Goal: Transaction & Acquisition: Book appointment/travel/reservation

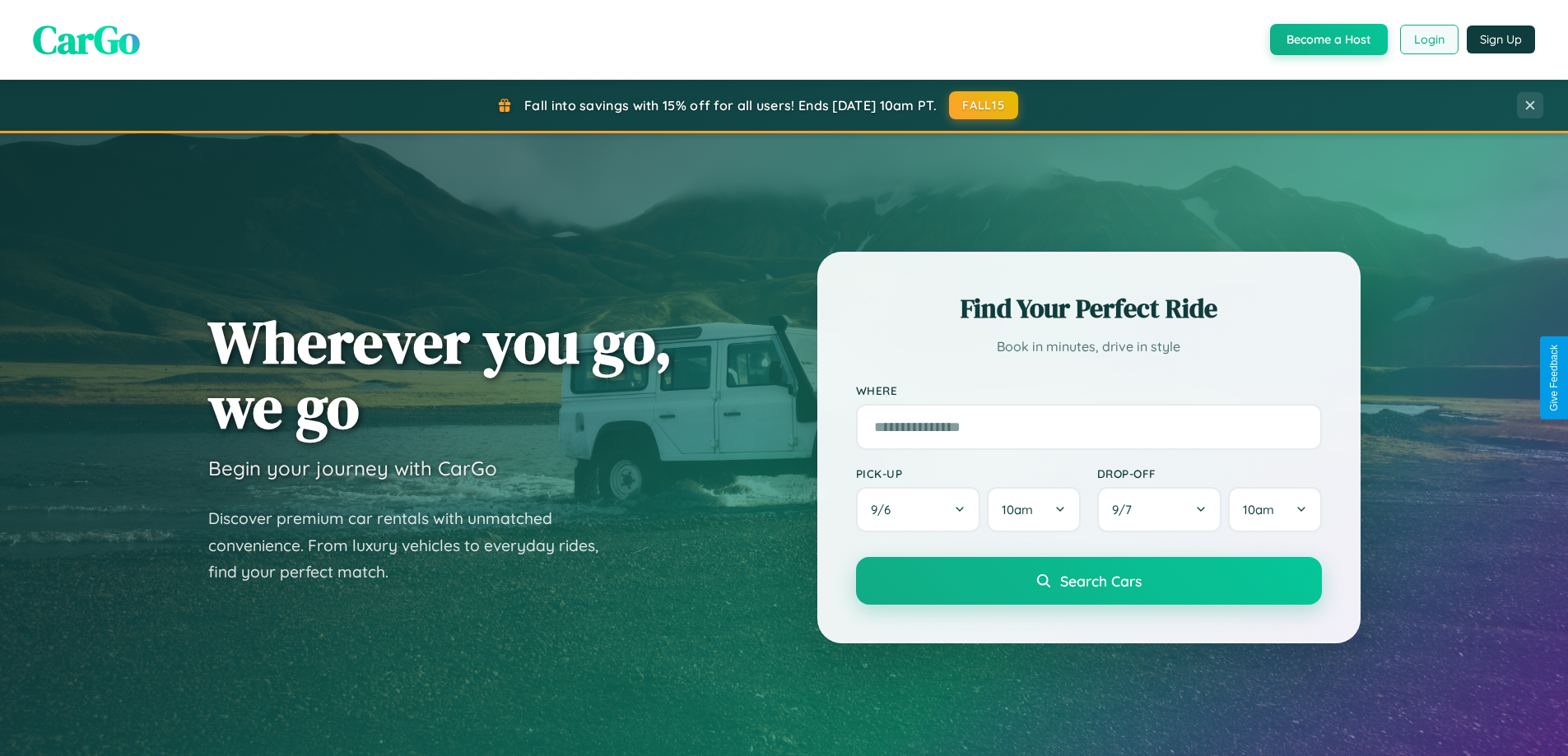
click at [1429, 39] on button "Login" at bounding box center [1429, 39] width 58 height 29
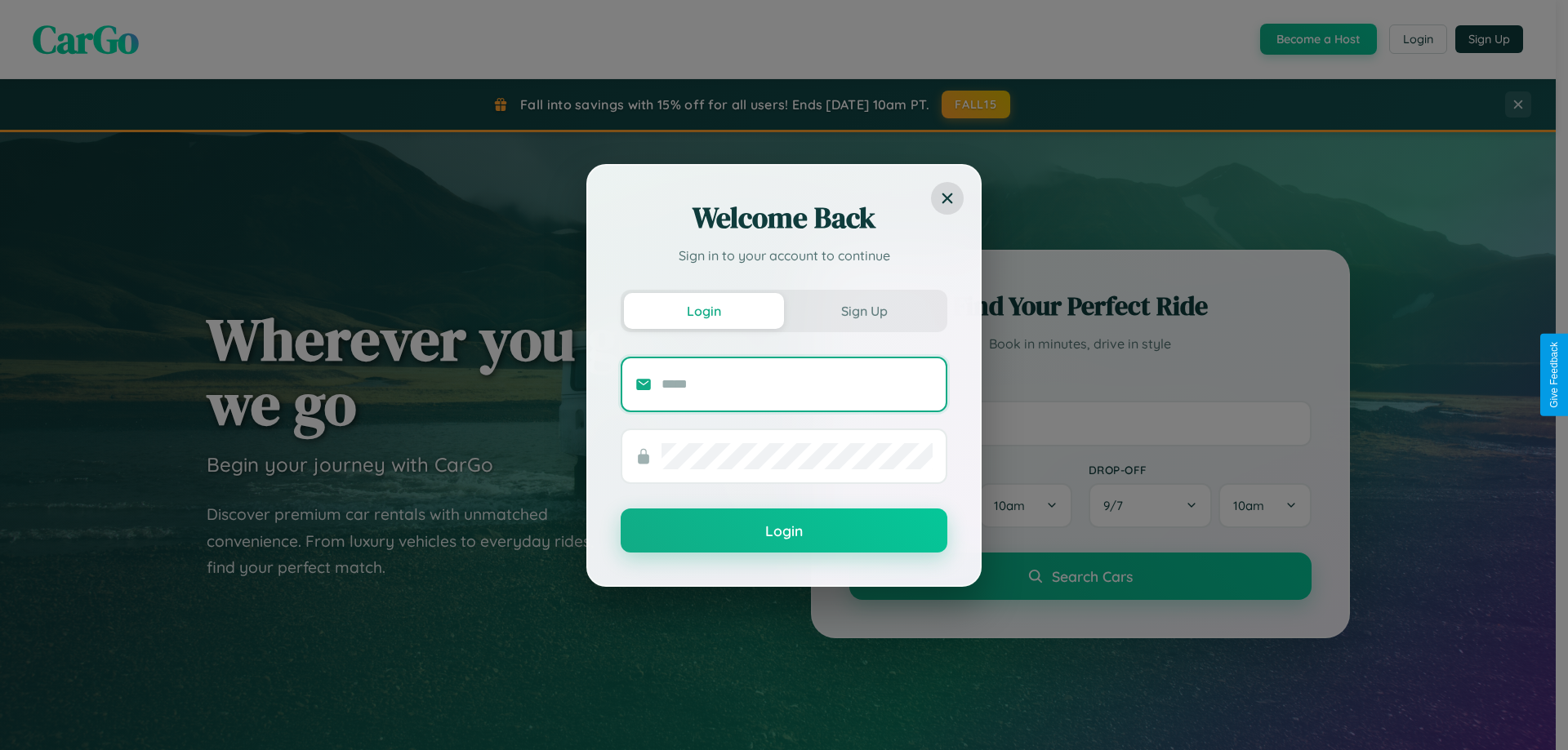
click at [797, 384] on input "text" at bounding box center [797, 384] width 271 height 26
type input "**********"
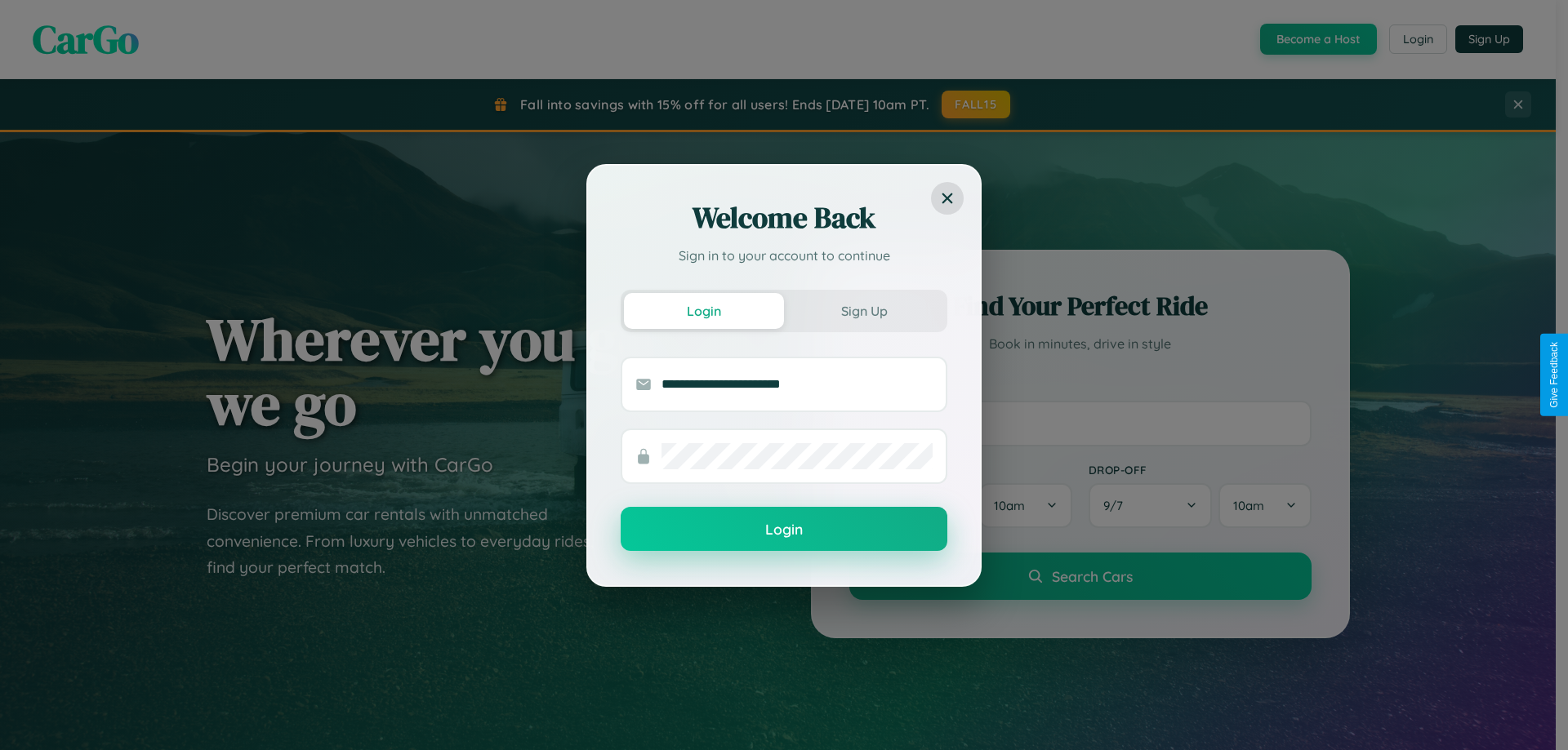
click at [784, 530] on button "Login" at bounding box center [784, 529] width 326 height 44
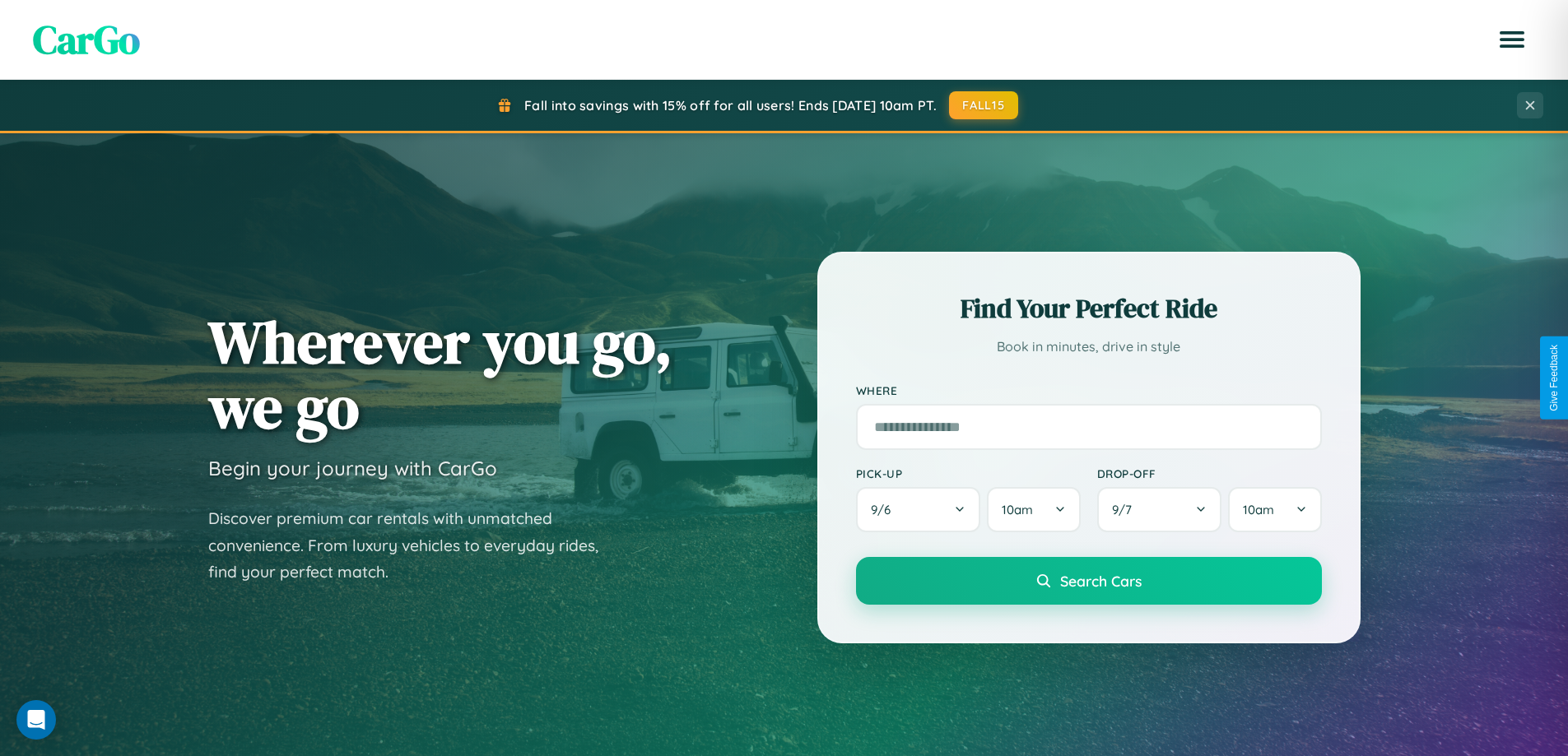
scroll to position [710, 0]
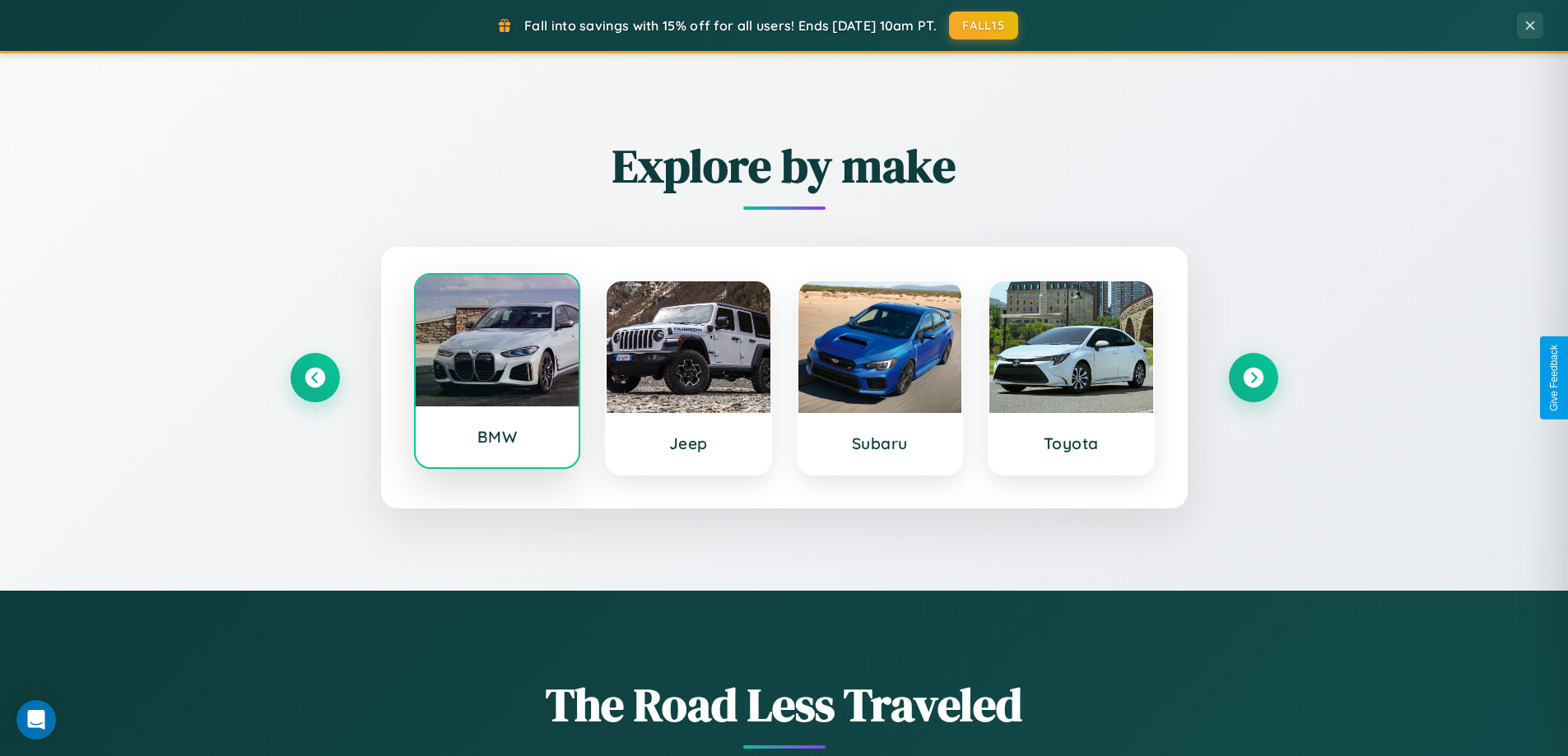
click at [496, 373] on div at bounding box center [497, 340] width 164 height 131
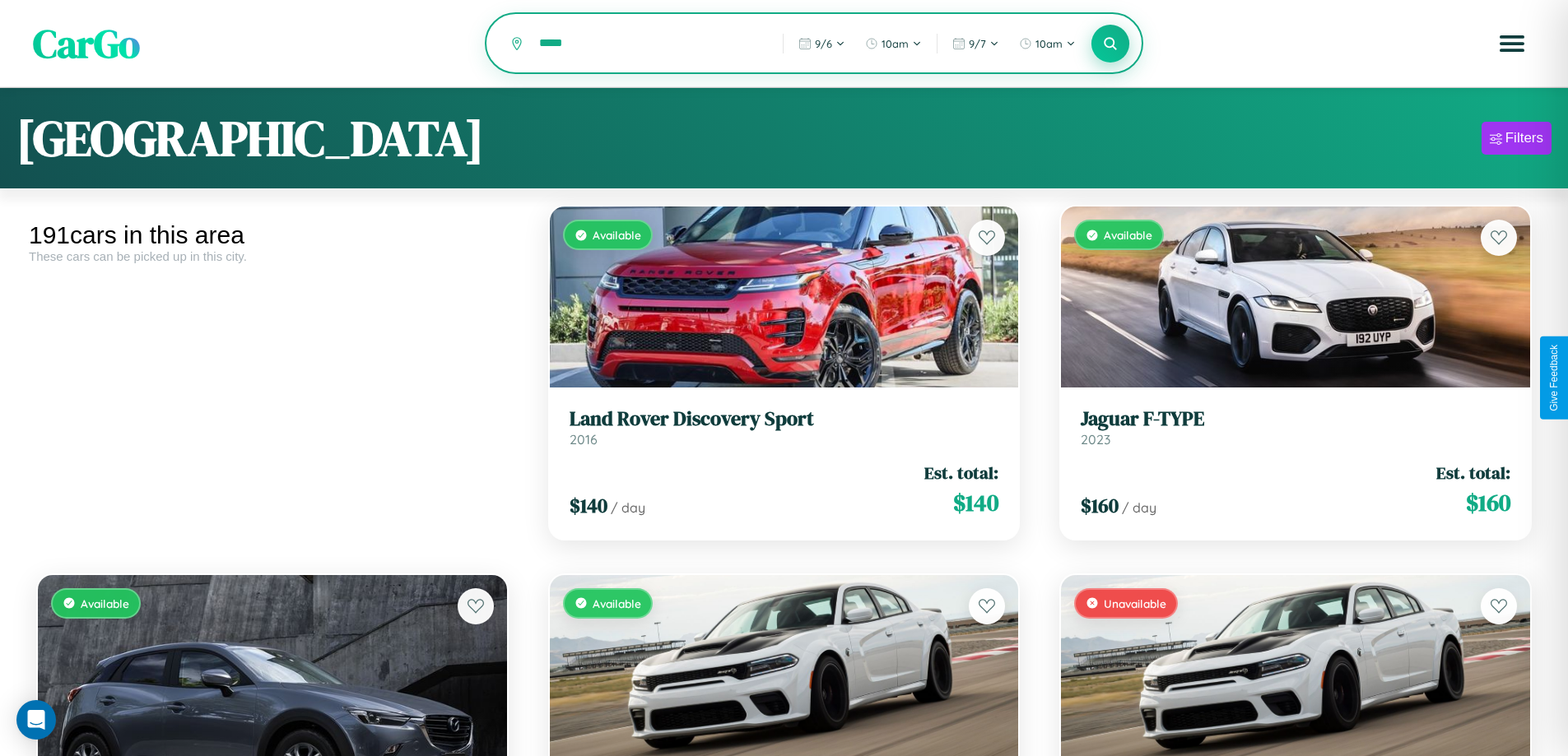
type input "*****"
click at [1110, 45] on icon at bounding box center [1110, 43] width 15 height 15
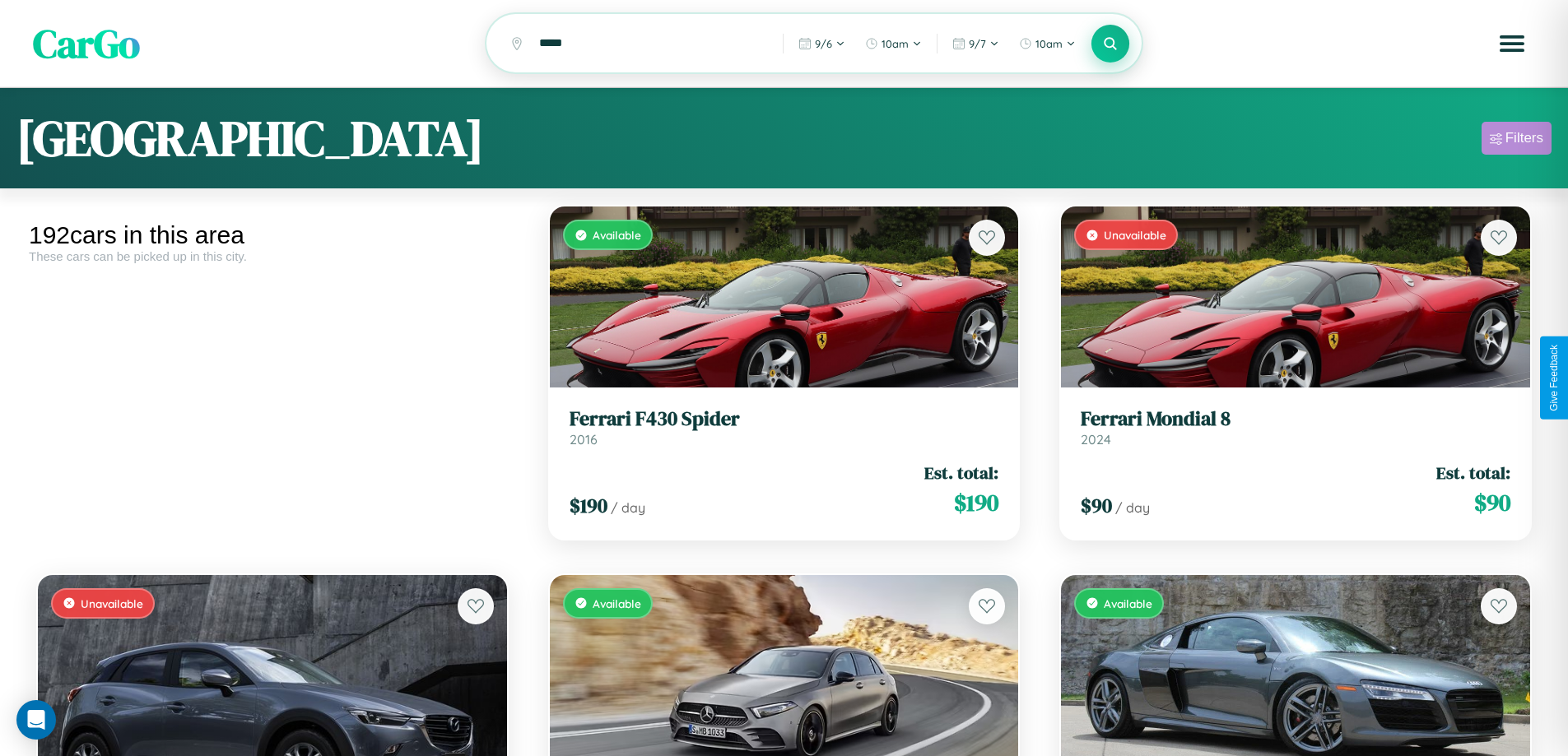
click at [1516, 140] on div "Filters" at bounding box center [1524, 139] width 38 height 16
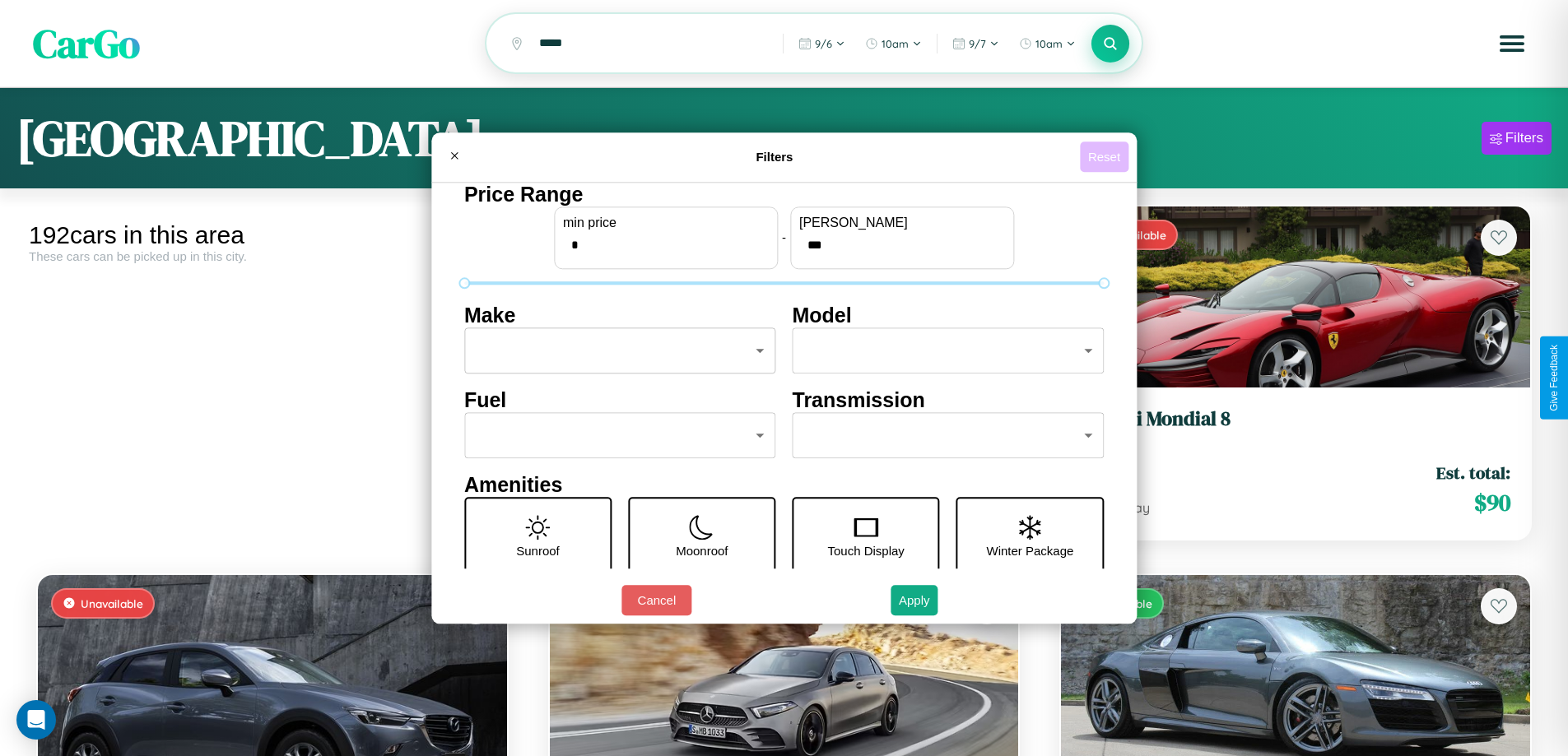
click at [1107, 156] on button "Reset" at bounding box center [1104, 156] width 48 height 30
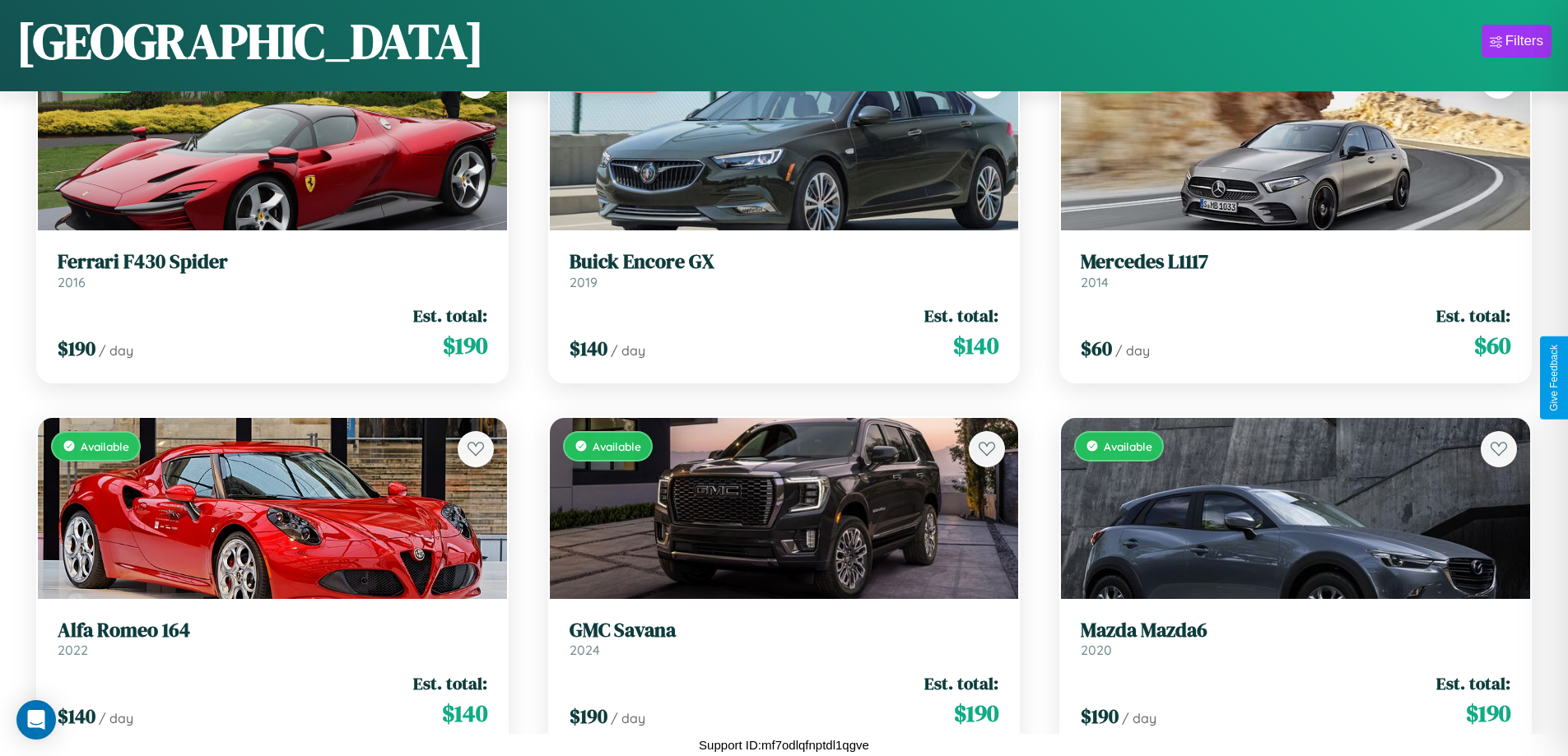
scroll to position [600, 0]
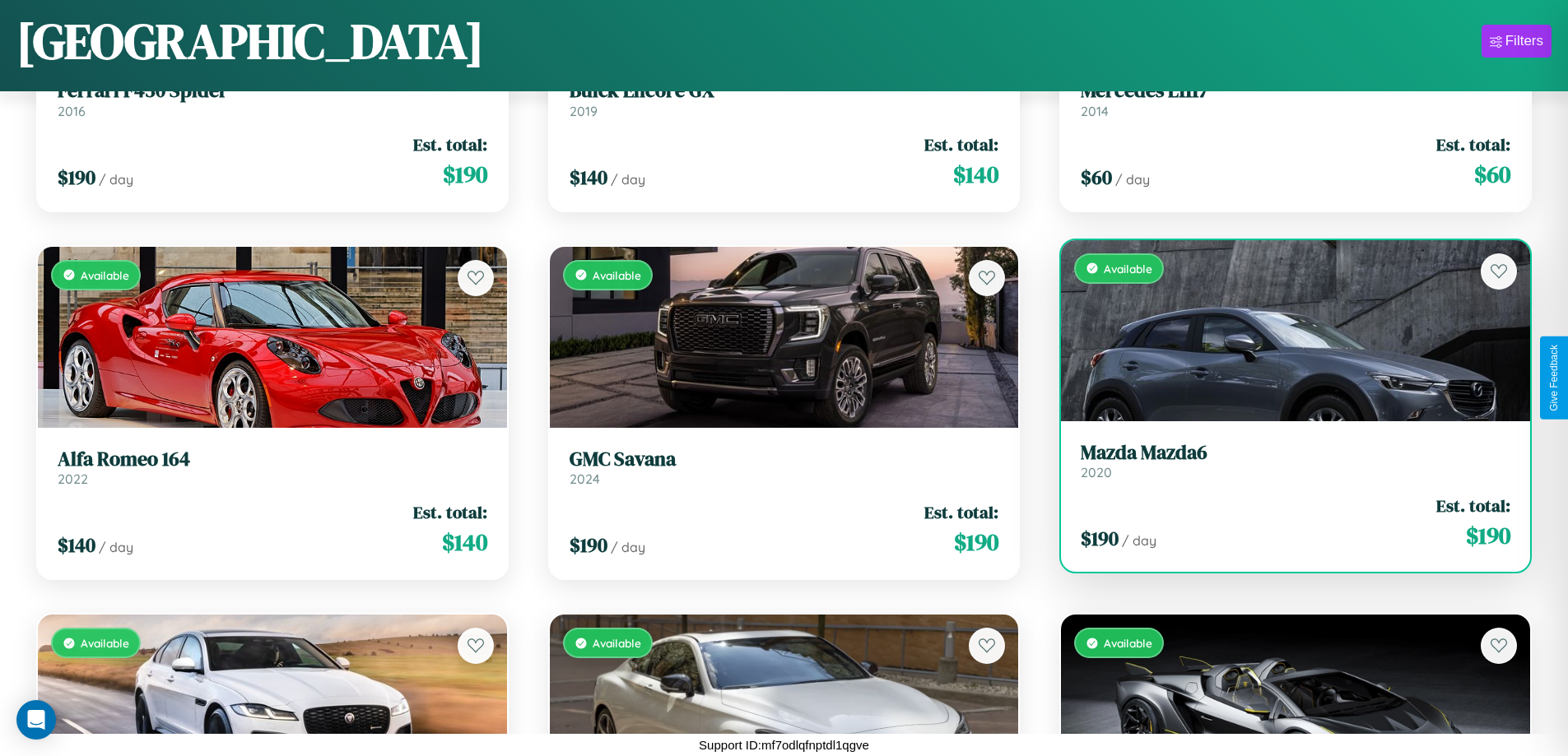
click at [1286, 461] on h3 "Mazda Mazda6" at bounding box center [1295, 453] width 430 height 24
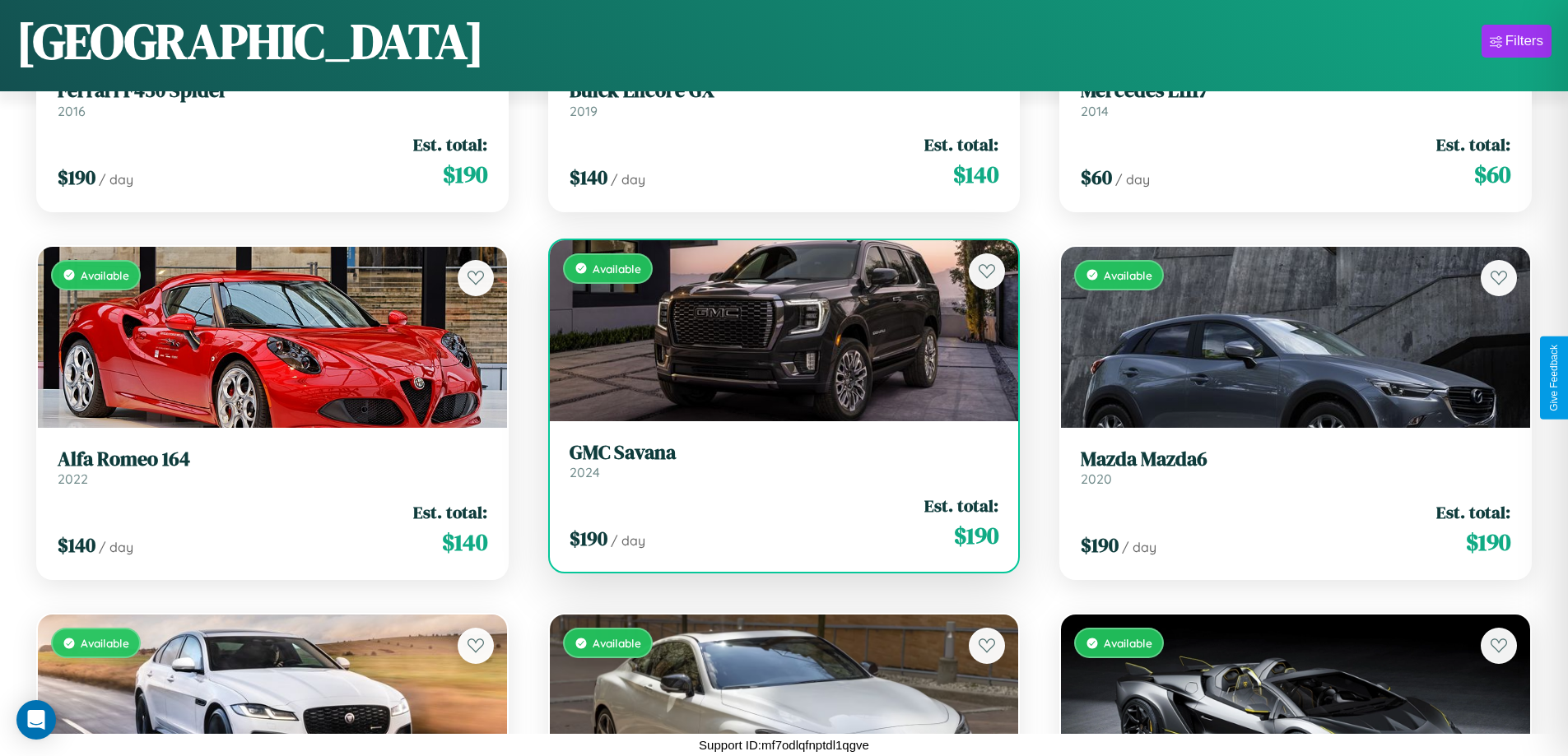
scroll to position [3548, 0]
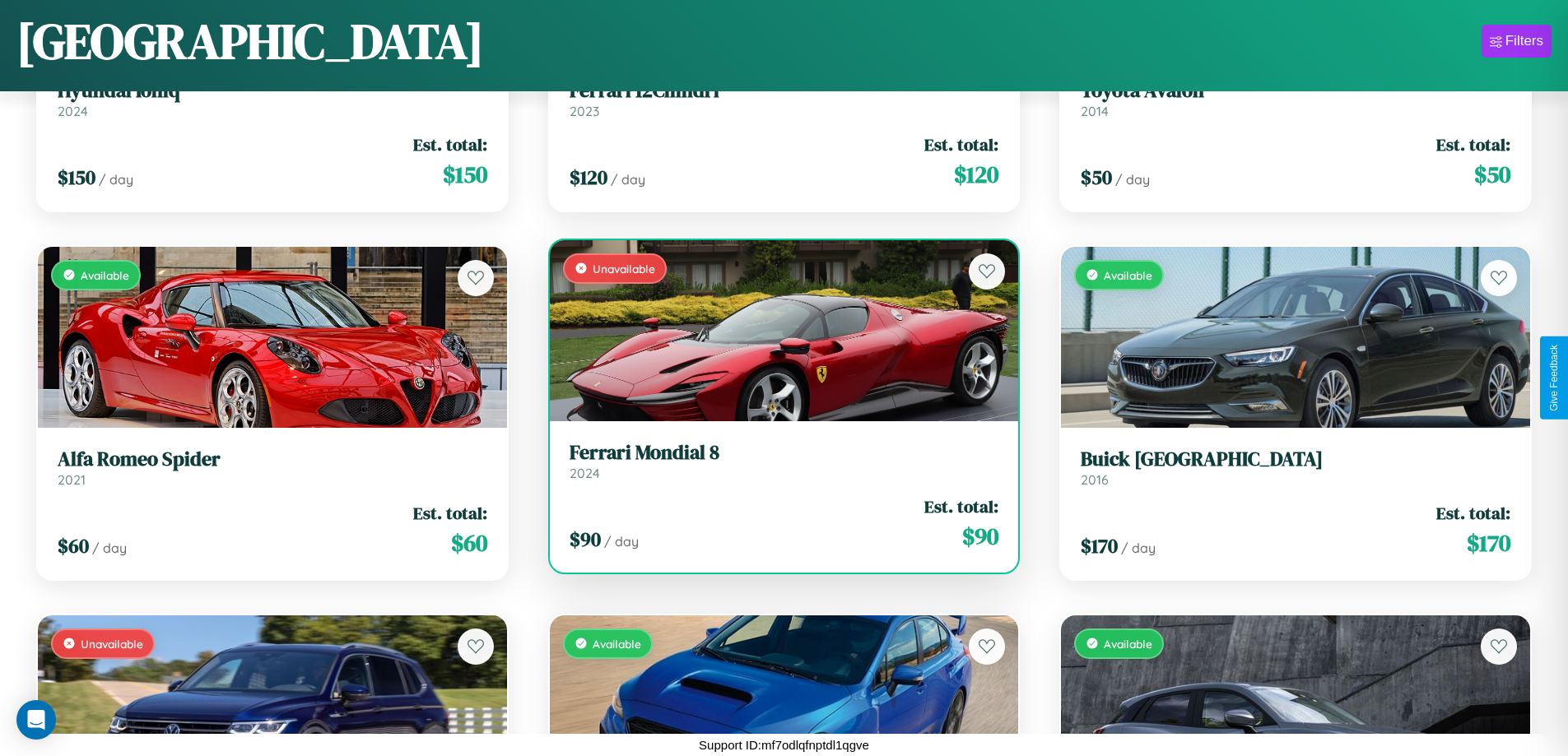
click at [777, 461] on h3 "Ferrari Mondial 8" at bounding box center [784, 453] width 430 height 24
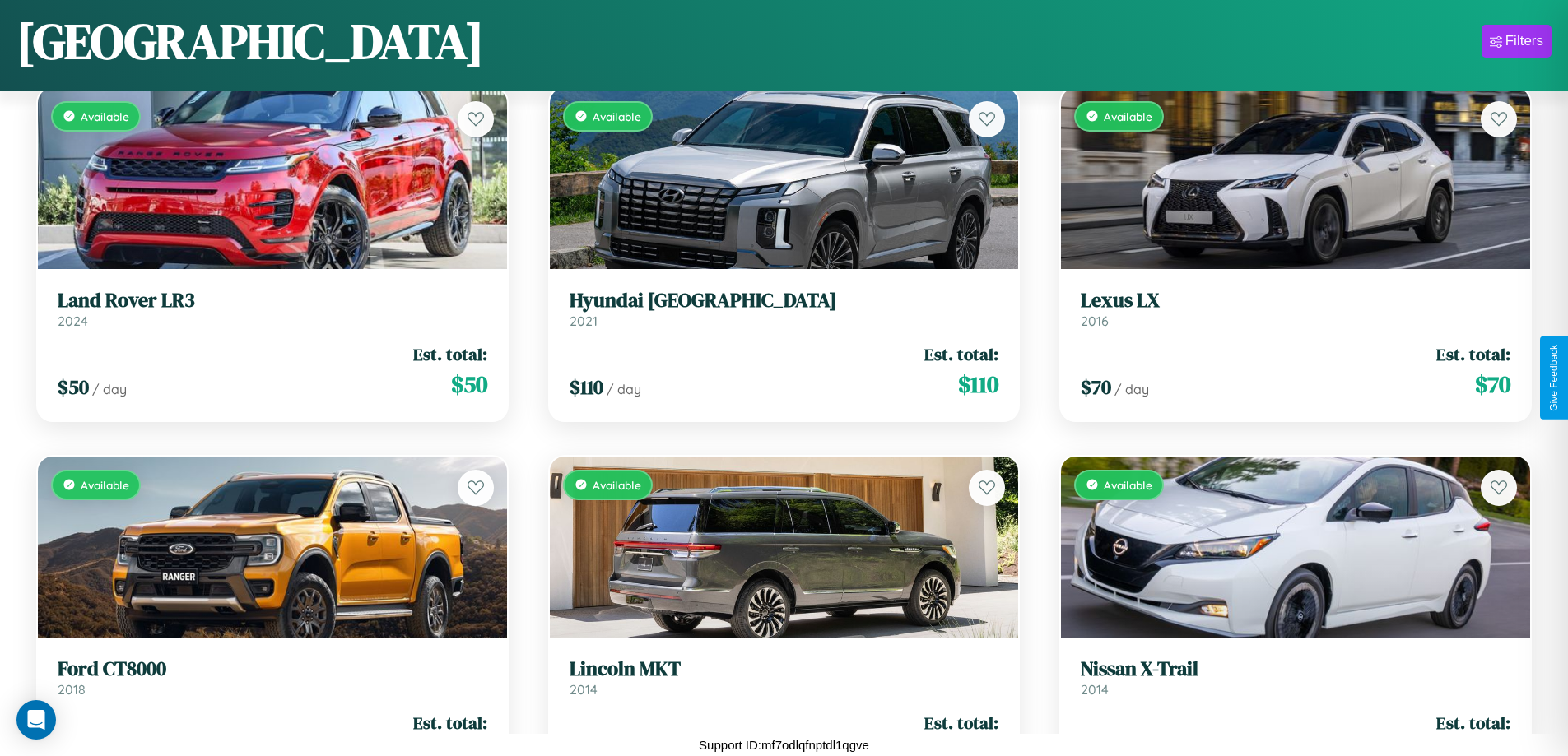
scroll to position [15340, 0]
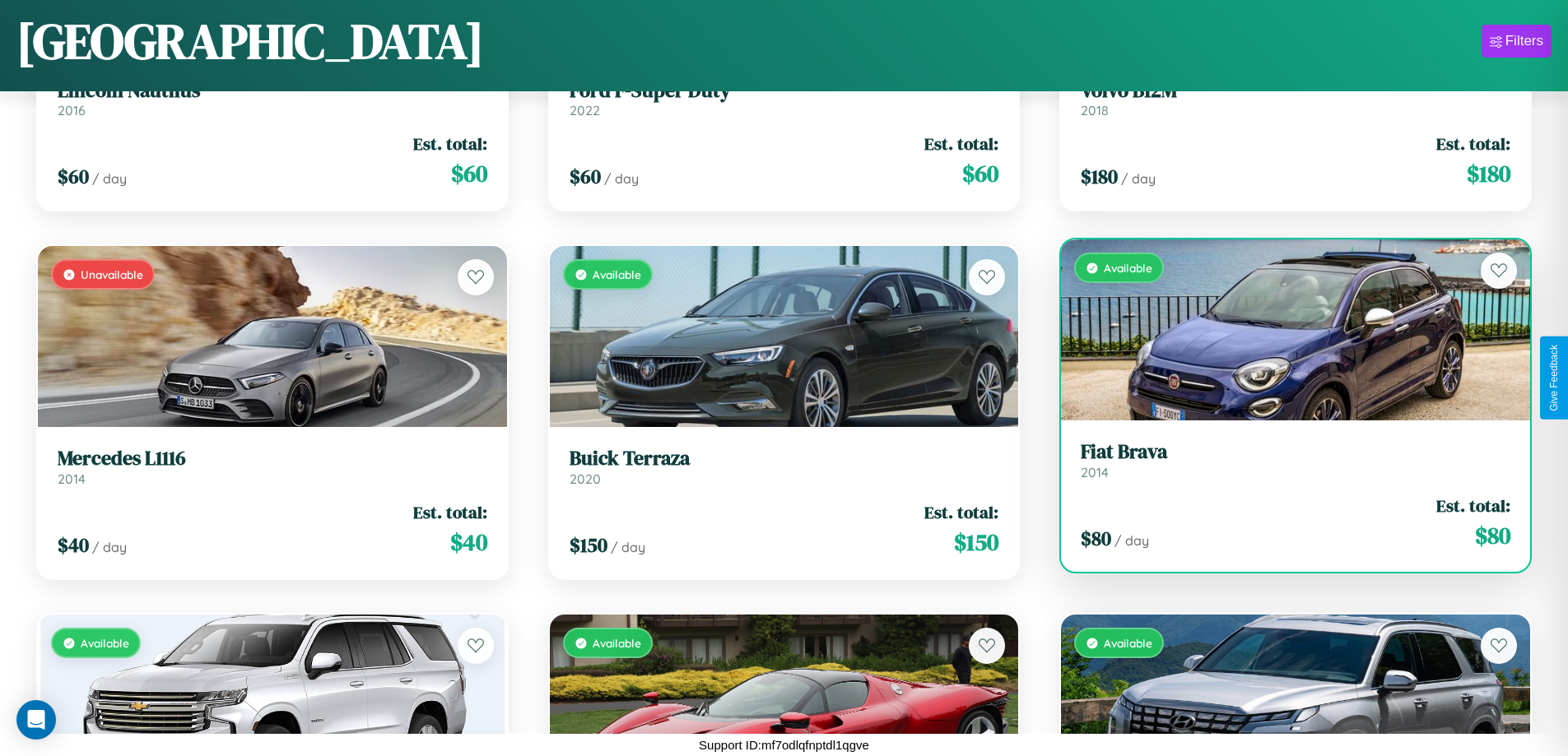
click at [1286, 460] on h3 "Fiat Brava" at bounding box center [1295, 452] width 430 height 24
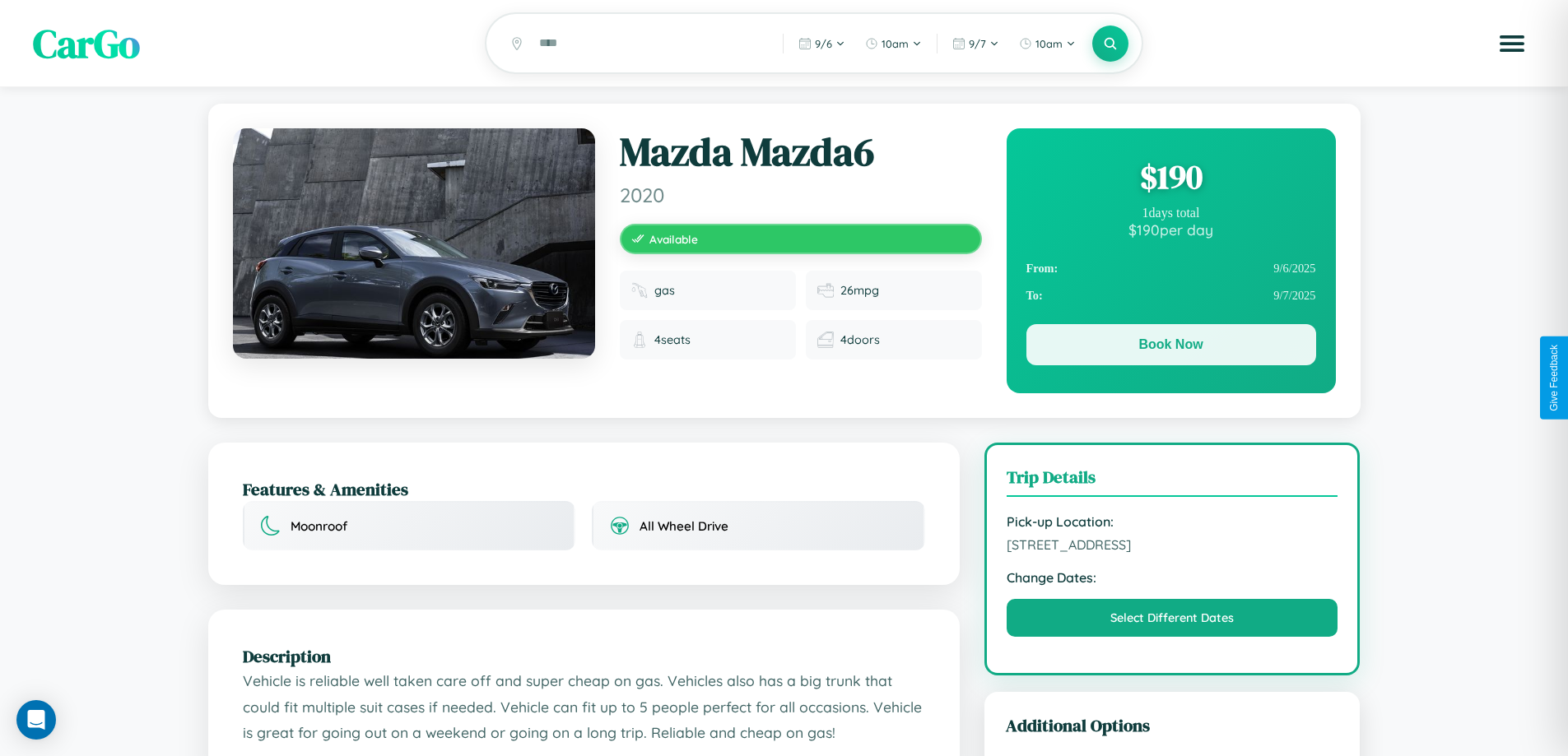
click at [1171, 348] on button "Book Now" at bounding box center [1171, 345] width 290 height 41
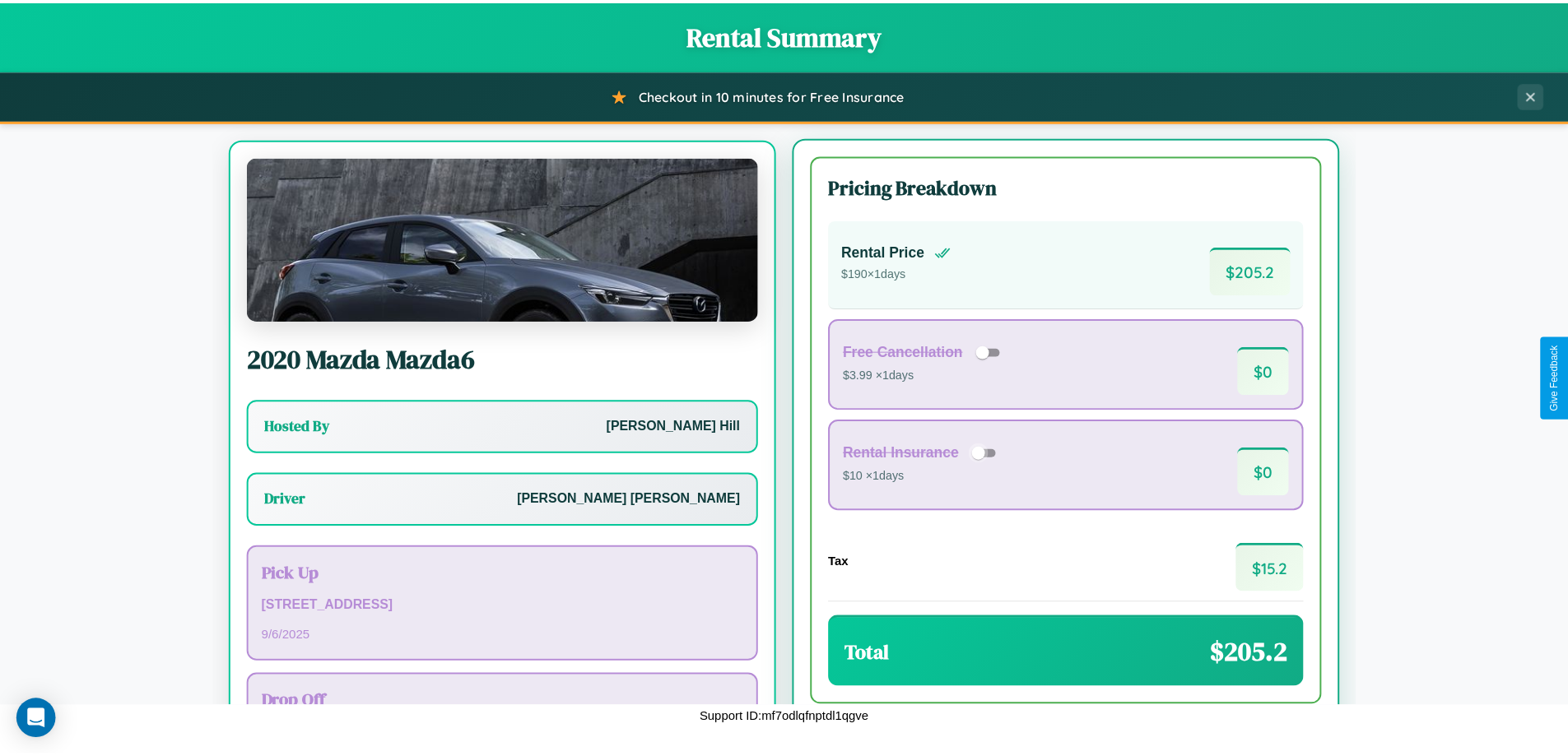
scroll to position [77, 0]
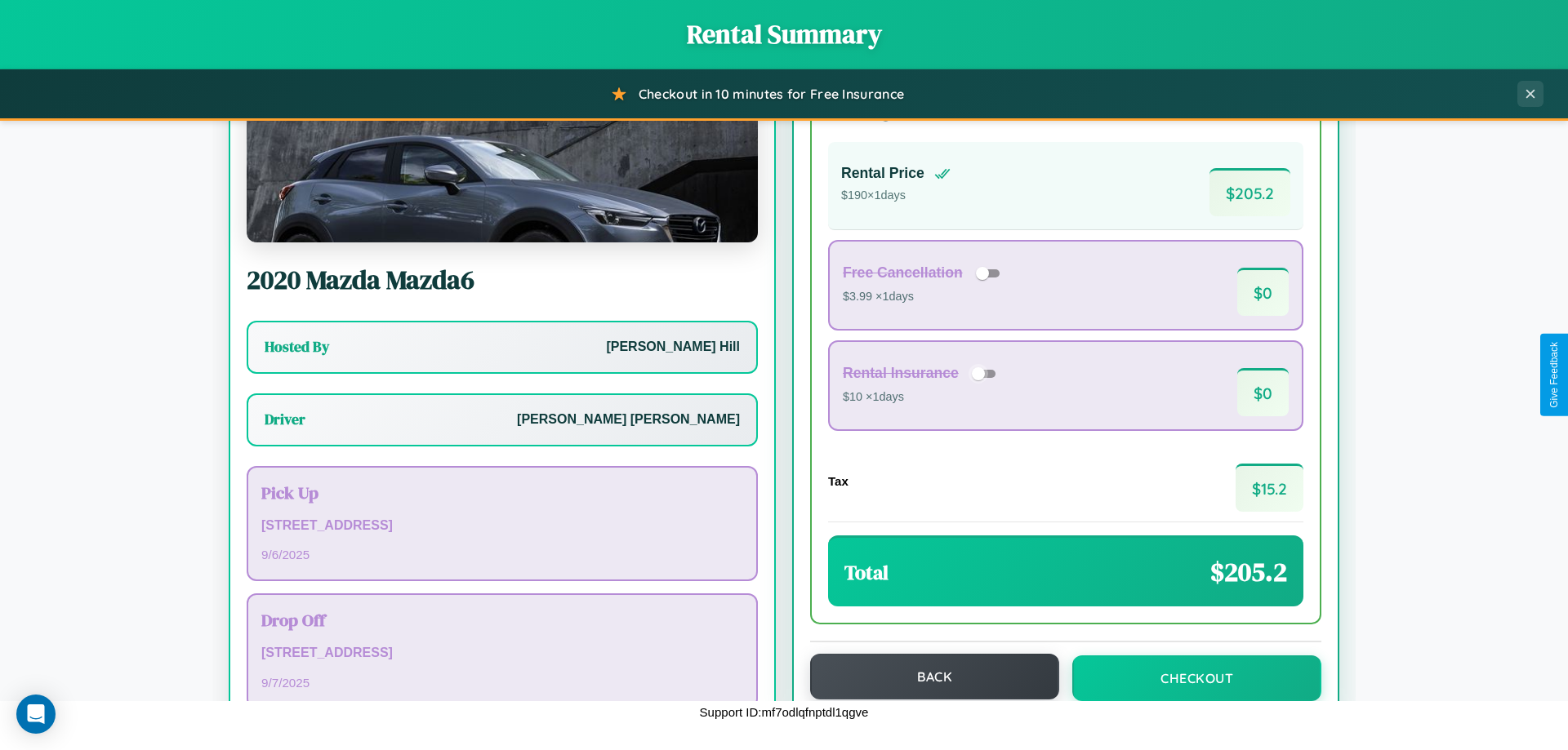
click at [927, 676] on button "Back" at bounding box center [935, 677] width 249 height 46
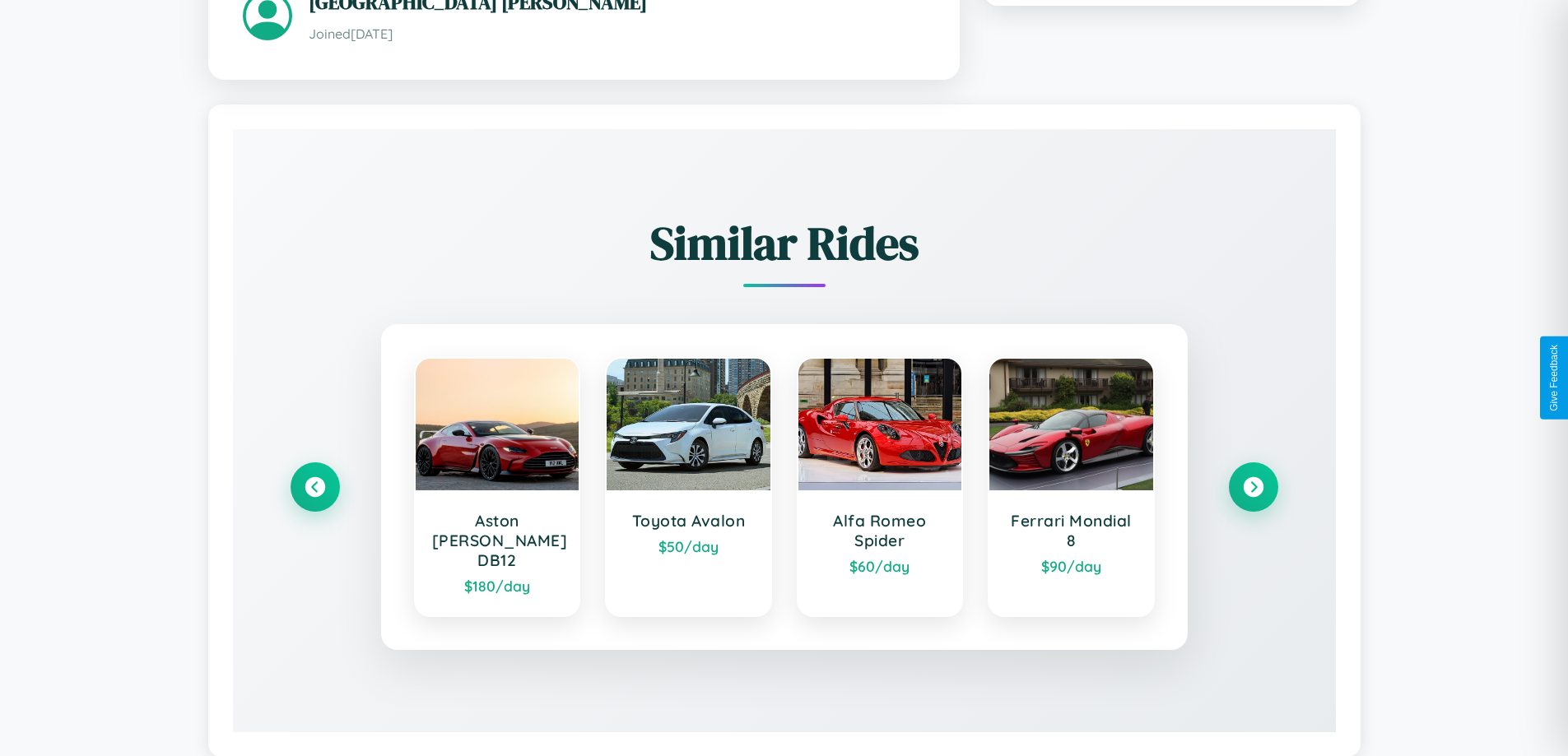
scroll to position [990, 0]
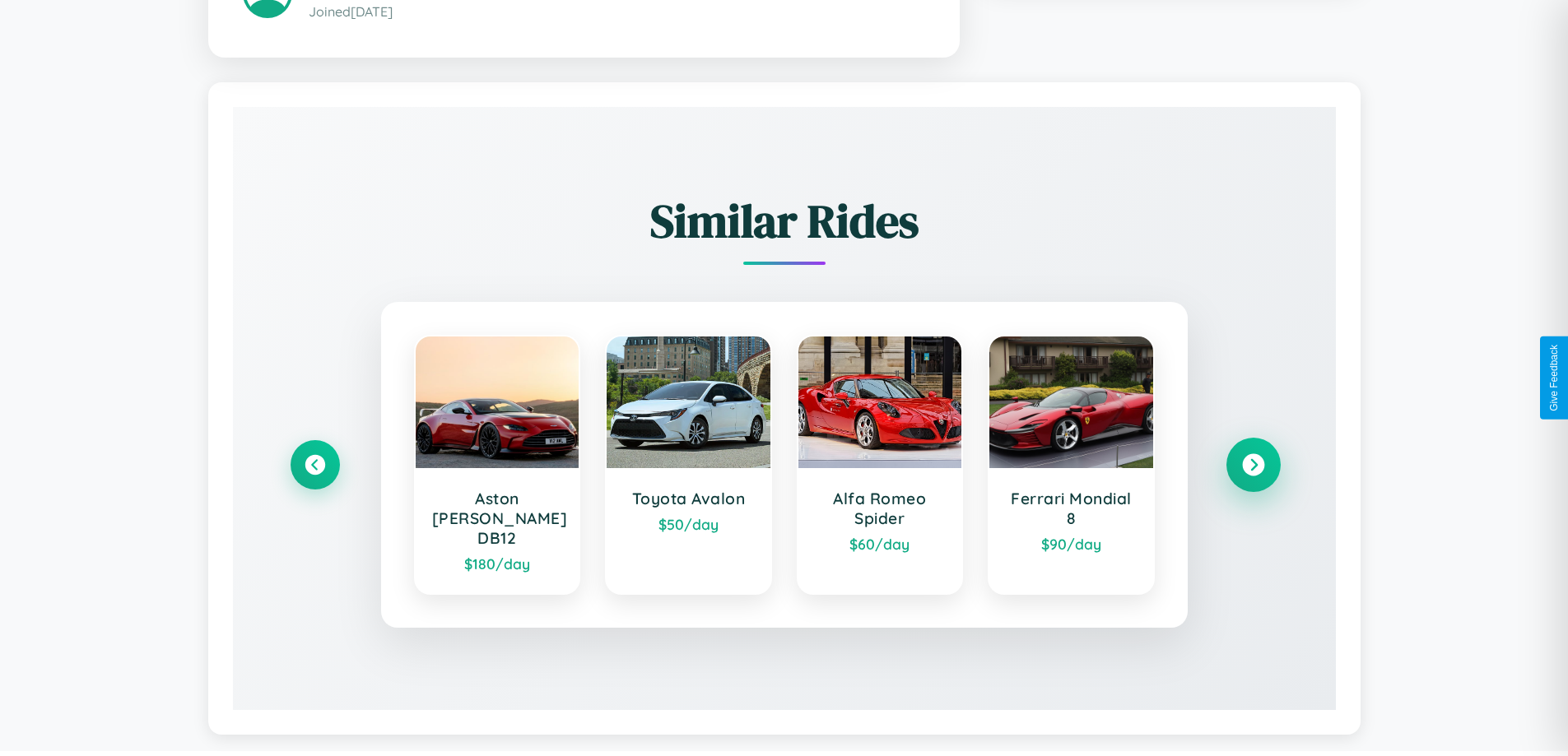
click at [1253, 458] on icon at bounding box center [1253, 465] width 22 height 22
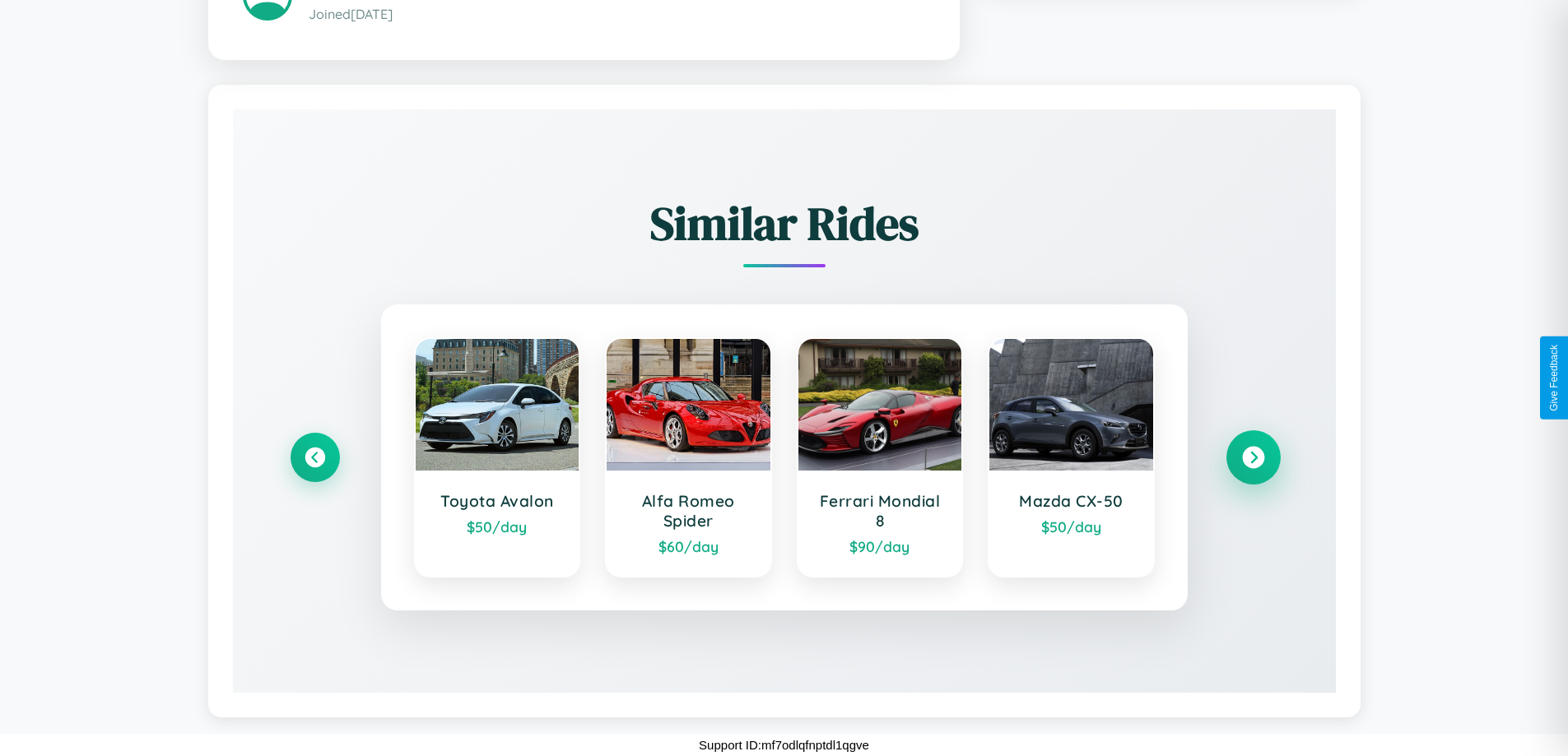
click at [1253, 458] on icon at bounding box center [1253, 458] width 22 height 22
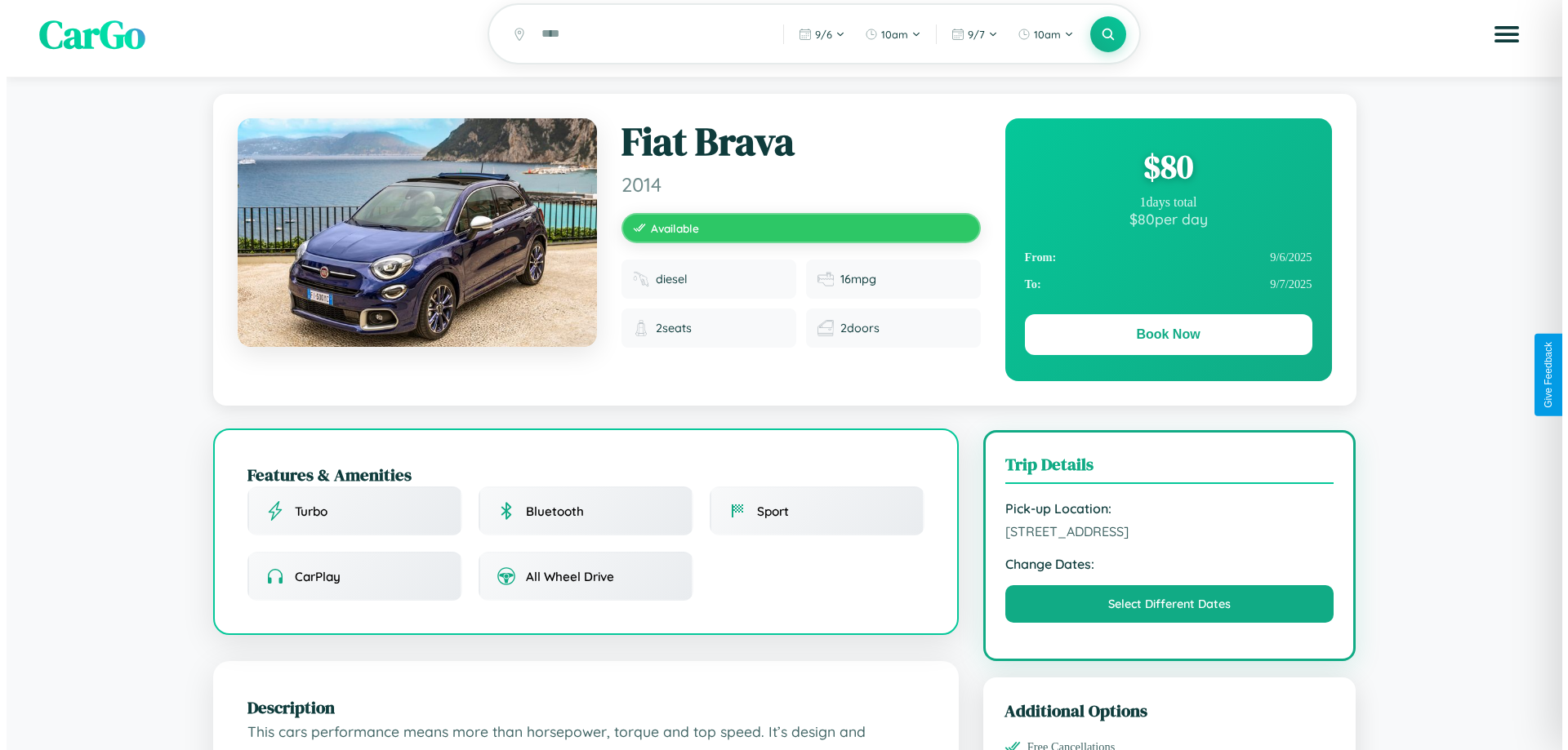
scroll to position [0, 0]
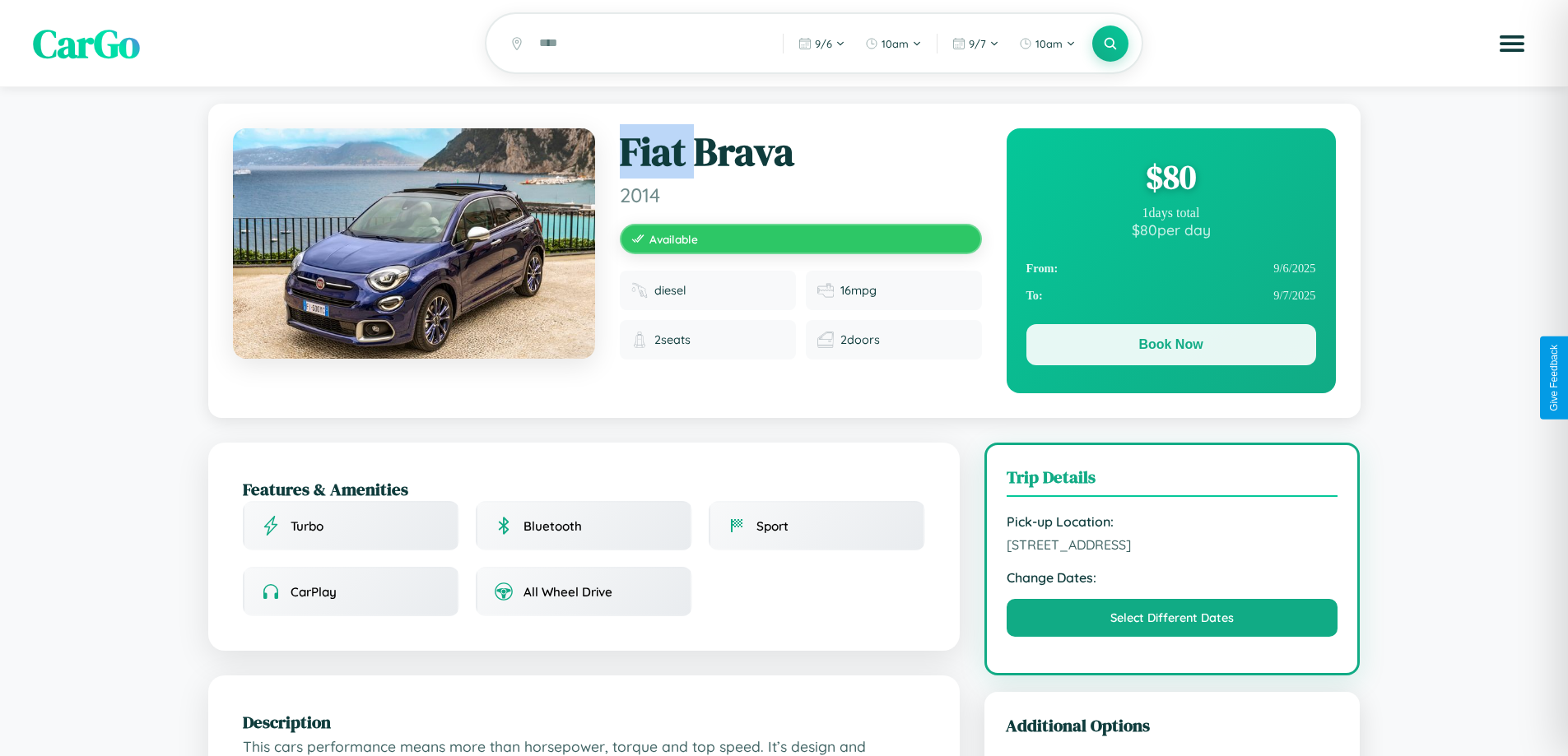
click at [1171, 348] on button "Book Now" at bounding box center [1171, 345] width 290 height 41
